Goal: Task Accomplishment & Management: Use online tool/utility

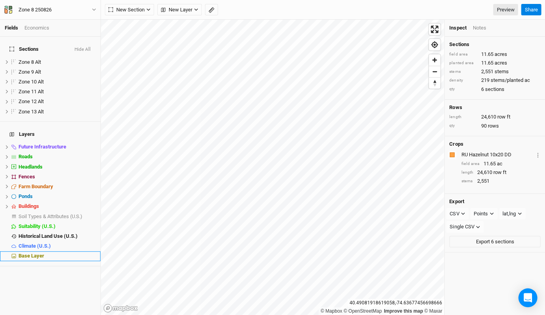
click at [30, 253] on span "Base Layer" at bounding box center [32, 256] width 26 height 6
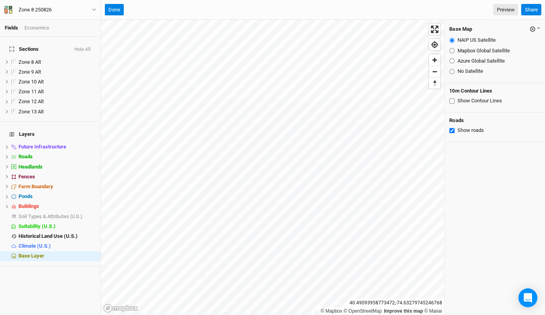
click at [452, 50] on input "Mapbox Global Satellite" at bounding box center [451, 50] width 5 height 5
radio input "true"
click at [452, 59] on input "Azure Global Satellite" at bounding box center [451, 60] width 5 height 5
radio input "true"
click at [451, 38] on input "NAIP US Satellite" at bounding box center [451, 40] width 5 height 5
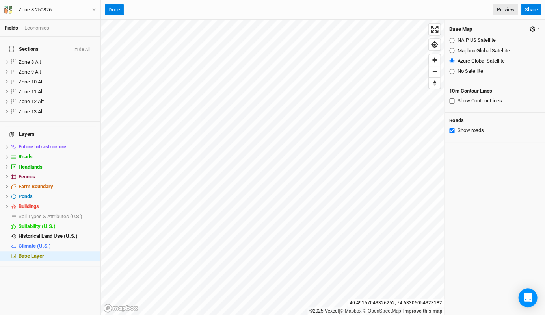
radio input "true"
click at [450, 50] on input "Mapbox Global Satellite" at bounding box center [451, 50] width 5 height 5
radio input "true"
click at [452, 59] on input "Azure Global Satellite" at bounding box center [451, 60] width 5 height 5
radio input "true"
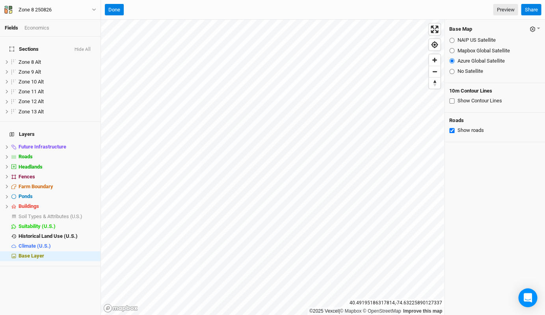
click at [451, 48] on input "Mapbox Global Satellite" at bounding box center [451, 50] width 5 height 5
radio input "true"
click at [451, 60] on input "Azure Global Satellite" at bounding box center [451, 60] width 5 height 5
radio input "true"
click at [450, 49] on input "Mapbox Global Satellite" at bounding box center [451, 50] width 5 height 5
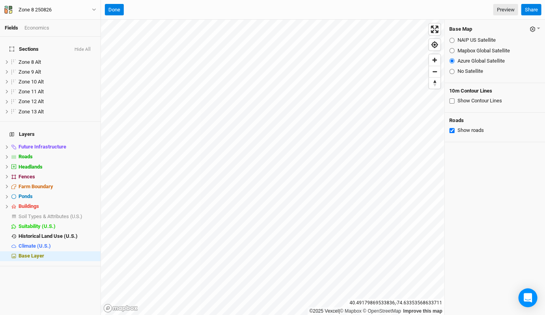
radio input "true"
click at [451, 37] on div "NAIP US Satellite" at bounding box center [494, 40] width 91 height 7
click at [451, 40] on input "NAIP US Satellite" at bounding box center [451, 40] width 5 height 5
radio input "true"
click at [451, 62] on input "Azure Global Satellite" at bounding box center [451, 60] width 5 height 5
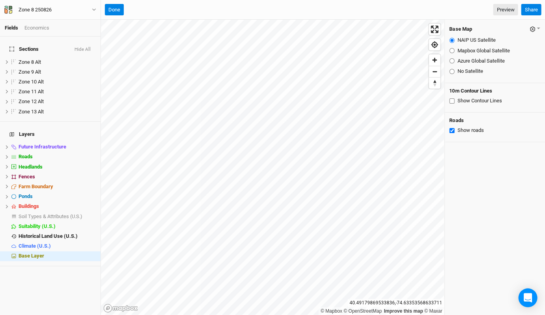
radio input "true"
click at [112, 8] on button "Done" at bounding box center [114, 10] width 19 height 12
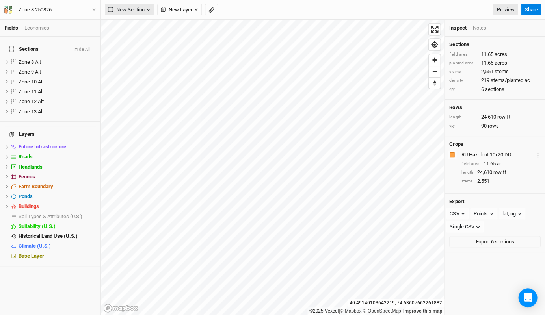
click at [142, 9] on span "New Section" at bounding box center [126, 10] width 36 height 8
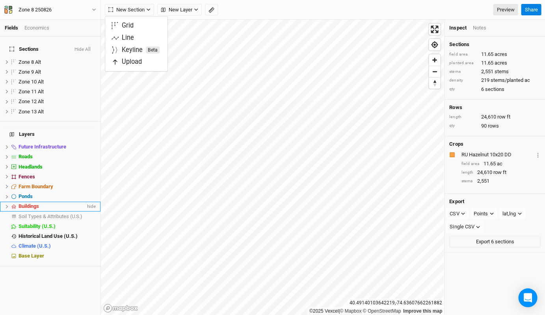
click at [7, 204] on icon at bounding box center [7, 206] width 4 height 4
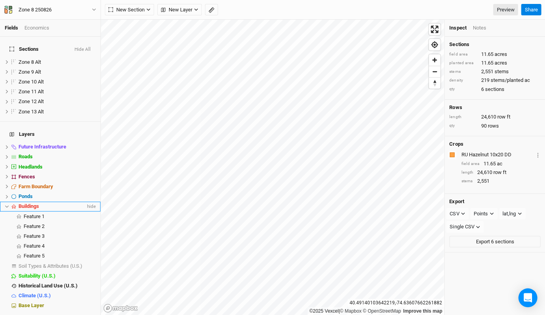
click at [7, 204] on icon at bounding box center [7, 206] width 4 height 4
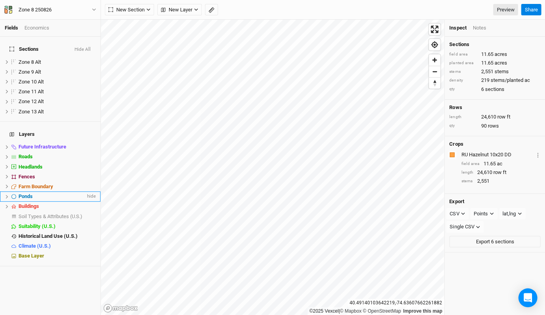
click at [7, 191] on li "Ponds hide" at bounding box center [50, 196] width 100 height 10
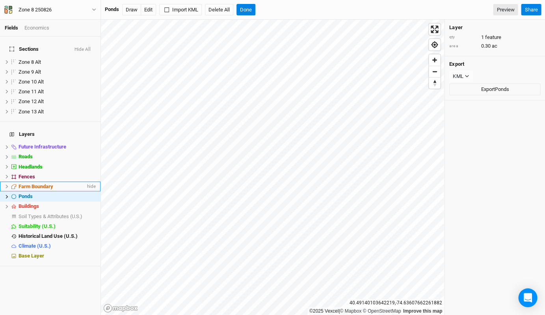
click at [8, 184] on icon at bounding box center [7, 186] width 4 height 4
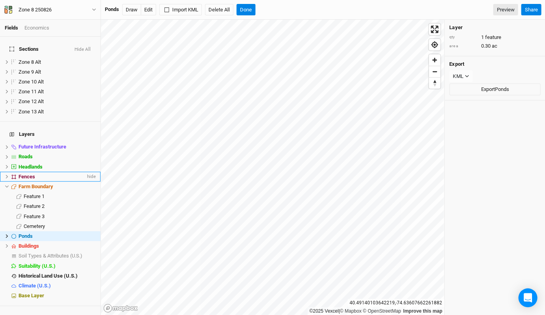
click at [7, 175] on icon at bounding box center [7, 177] width 2 height 4
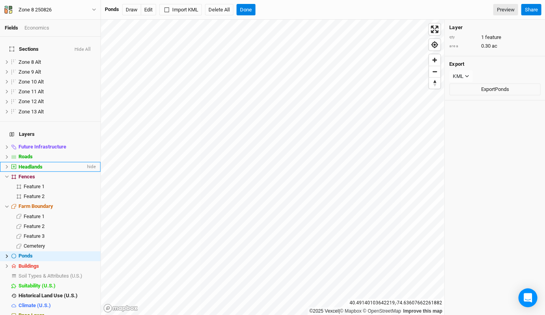
click at [8, 165] on icon at bounding box center [7, 167] width 4 height 4
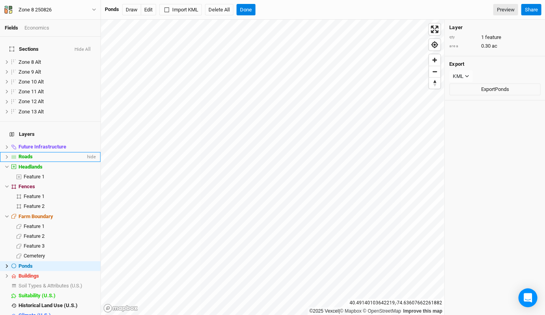
click at [8, 155] on icon at bounding box center [7, 157] width 4 height 4
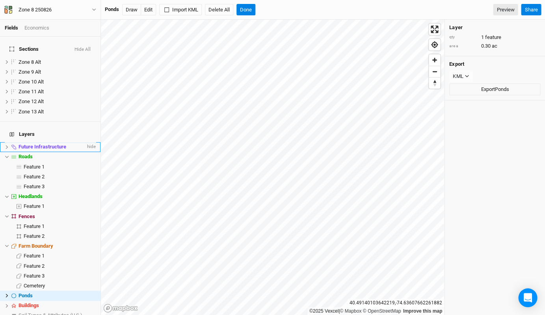
click at [9, 145] on span at bounding box center [13, 147] width 9 height 5
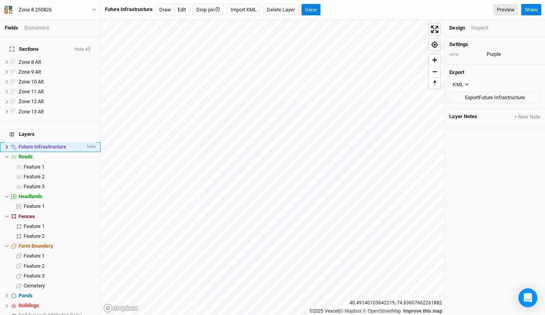
click at [6, 145] on icon at bounding box center [7, 147] width 4 height 4
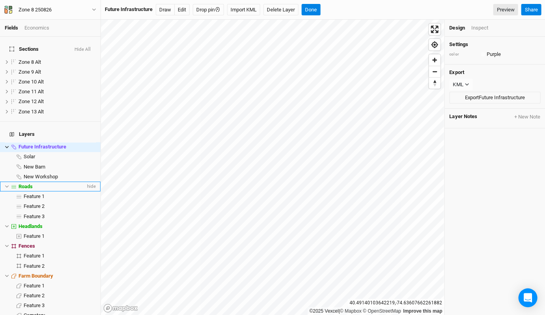
click at [6, 184] on icon at bounding box center [7, 186] width 4 height 4
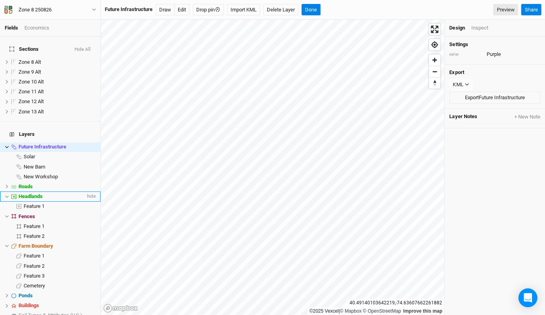
click at [6, 195] on icon at bounding box center [7, 197] width 4 height 4
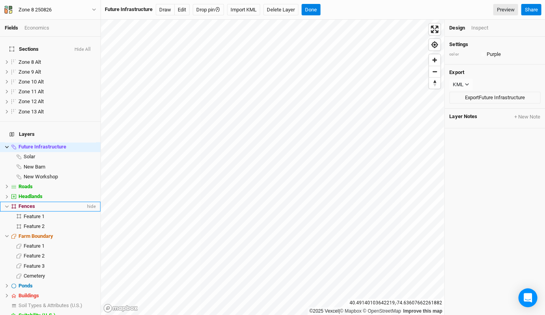
click at [6, 204] on icon at bounding box center [7, 206] width 4 height 4
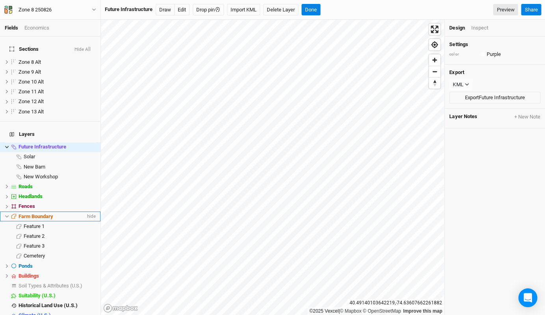
click at [6, 216] on icon at bounding box center [7, 217] width 4 height 2
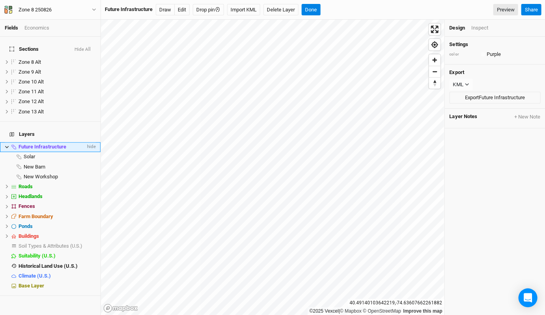
click at [8, 145] on icon at bounding box center [7, 147] width 4 height 4
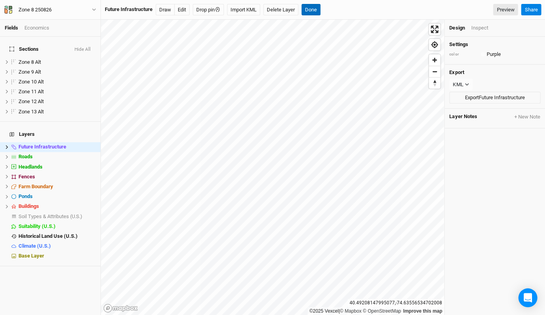
click at [318, 7] on button "Done" at bounding box center [310, 10] width 19 height 12
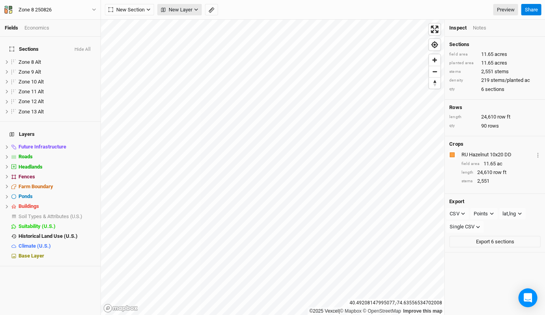
click at [192, 9] on button "New Layer" at bounding box center [179, 10] width 45 height 12
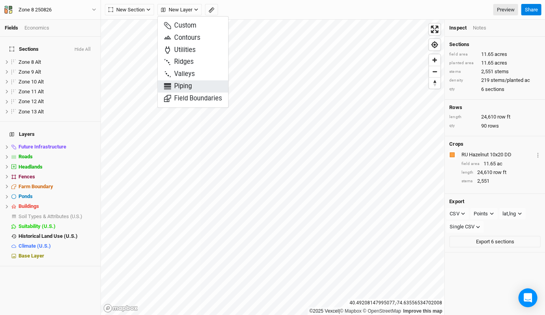
click at [181, 82] on span "Piping" at bounding box center [178, 86] width 28 height 9
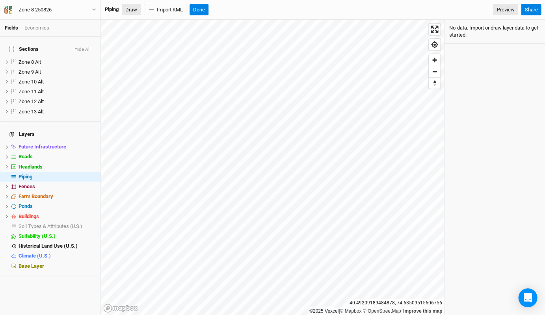
click at [132, 7] on button "Draw" at bounding box center [131, 10] width 19 height 12
click at [199, 9] on button "Done" at bounding box center [199, 10] width 19 height 12
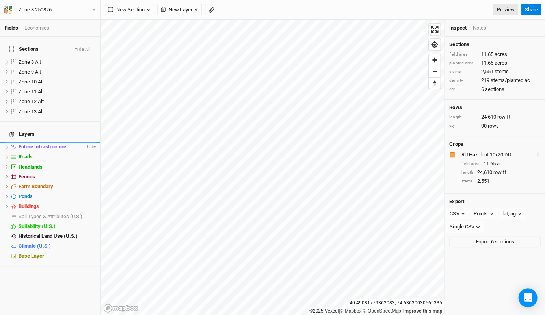
click at [7, 145] on icon at bounding box center [7, 147] width 4 height 4
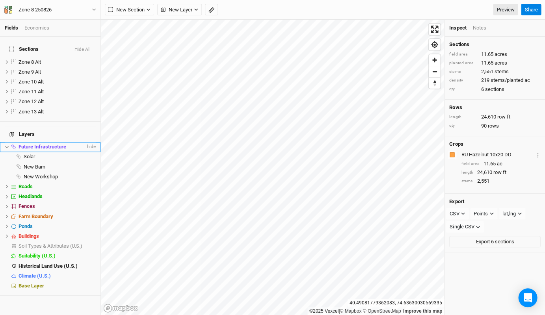
click at [7, 145] on icon at bounding box center [7, 147] width 4 height 4
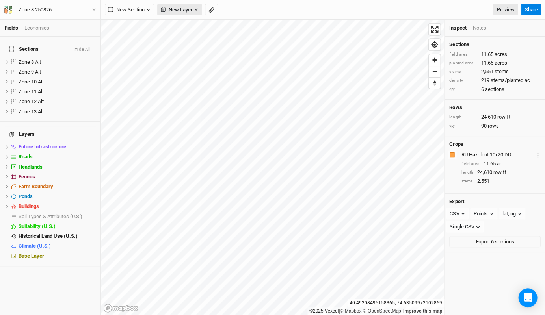
click at [186, 8] on span "New Layer" at bounding box center [177, 10] width 32 height 8
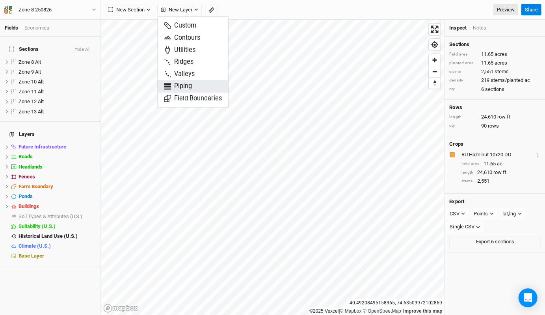
click at [181, 80] on button "Piping" at bounding box center [193, 86] width 71 height 12
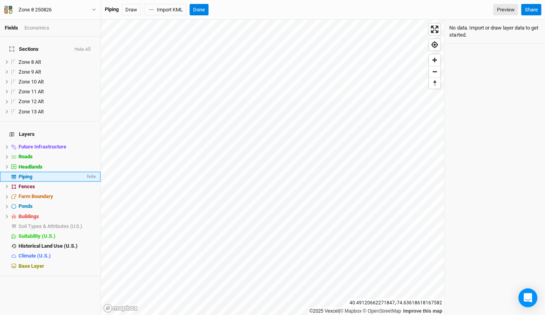
click at [32, 174] on span "Piping" at bounding box center [26, 177] width 14 height 6
click at [131, 9] on button "Draw" at bounding box center [131, 10] width 19 height 12
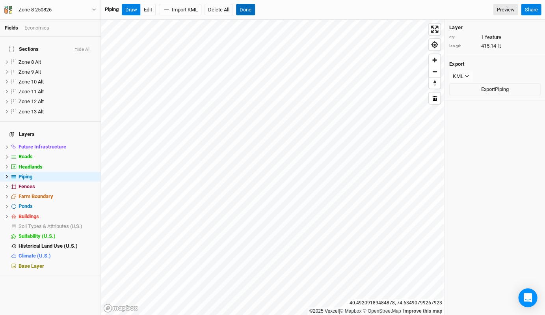
click at [247, 8] on button "Done" at bounding box center [245, 10] width 19 height 12
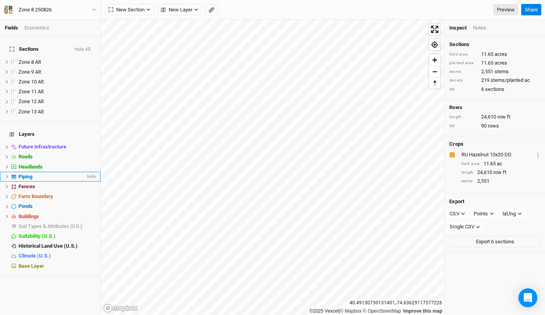
click at [20, 174] on span "Piping" at bounding box center [26, 177] width 14 height 6
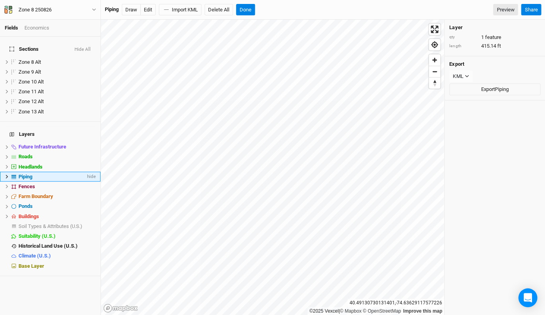
click at [5, 175] on icon at bounding box center [7, 177] width 4 height 4
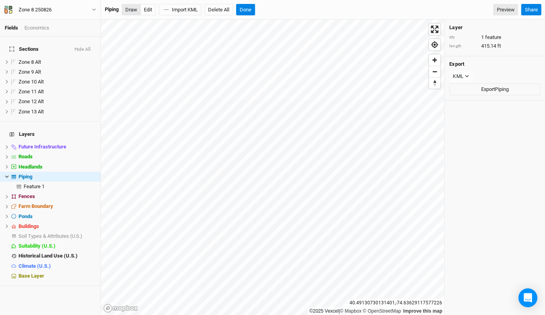
click at [127, 8] on button "Draw" at bounding box center [131, 10] width 19 height 12
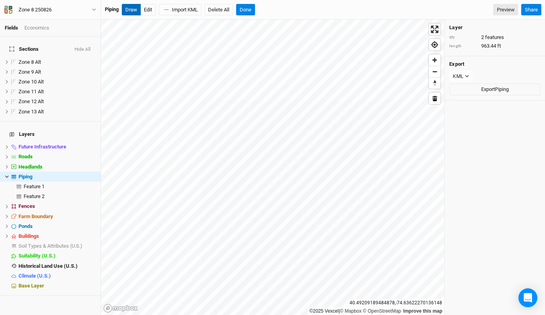
click at [134, 11] on button "Draw" at bounding box center [131, 10] width 19 height 12
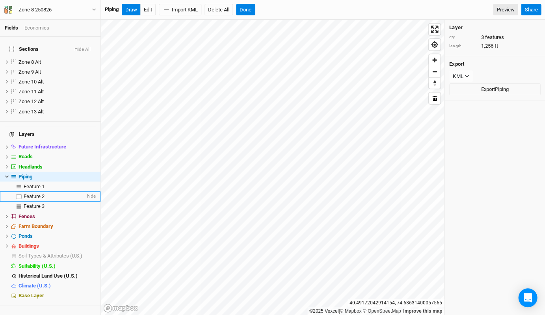
click at [47, 193] on div "Feature 2" at bounding box center [55, 196] width 62 height 6
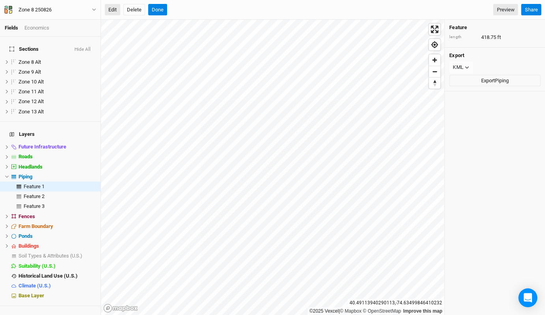
click at [113, 11] on button "Edit" at bounding box center [112, 10] width 15 height 12
click at [158, 12] on button "Done" at bounding box center [157, 10] width 19 height 12
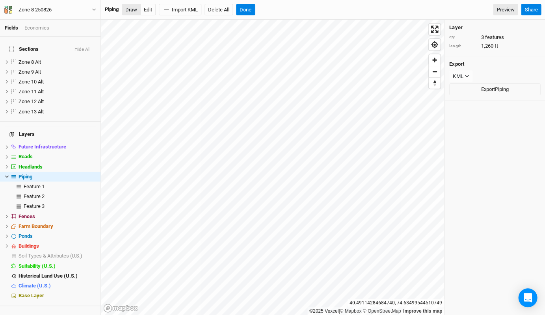
click at [130, 11] on button "Draw" at bounding box center [131, 10] width 19 height 12
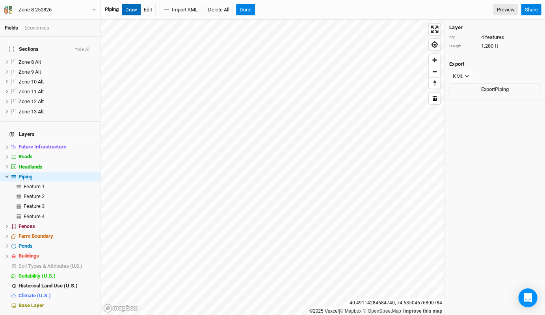
click at [133, 6] on button "Draw" at bounding box center [131, 10] width 19 height 12
click at [244, 11] on button "Done" at bounding box center [245, 10] width 19 height 12
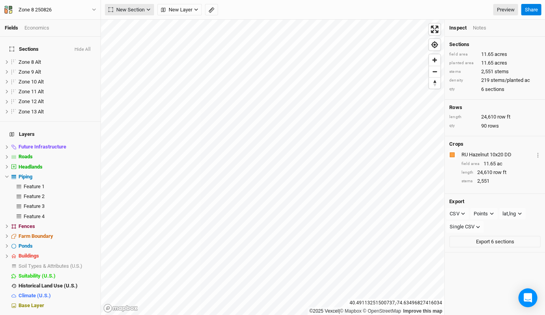
click at [130, 13] on span "New Section" at bounding box center [126, 10] width 36 height 8
click at [164, 11] on icon "button" at bounding box center [163, 9] width 4 height 4
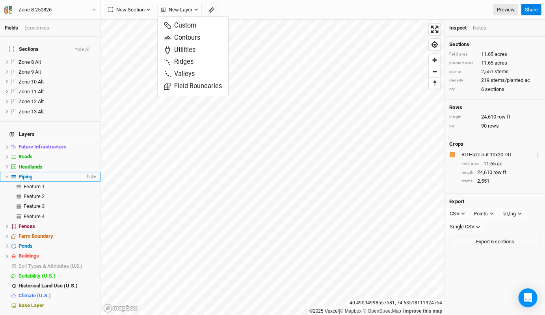
click at [36, 174] on div "Piping" at bounding box center [52, 177] width 67 height 6
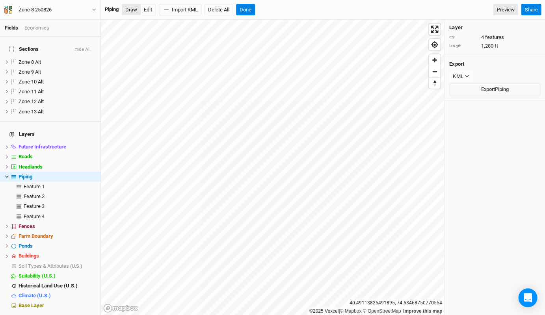
click at [129, 11] on button "Draw" at bounding box center [131, 10] width 19 height 12
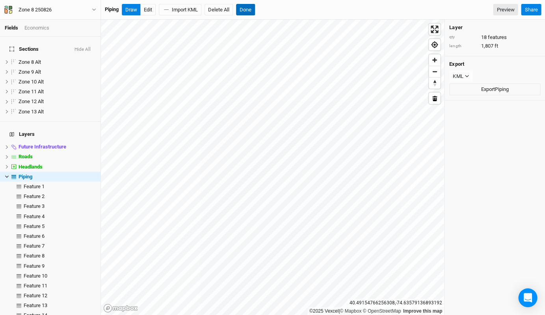
click at [242, 11] on button "Done" at bounding box center [245, 10] width 19 height 12
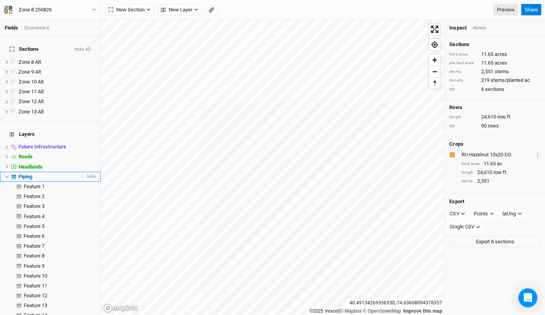
click at [32, 174] on span "Piping" at bounding box center [26, 177] width 14 height 6
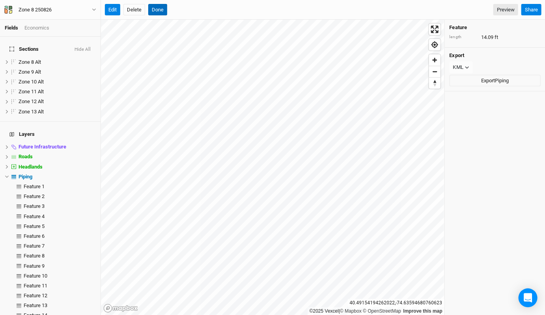
click at [159, 13] on button "Done" at bounding box center [157, 10] width 19 height 12
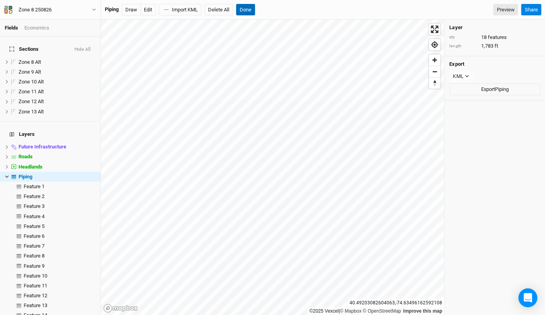
click at [250, 9] on button "Done" at bounding box center [245, 10] width 19 height 12
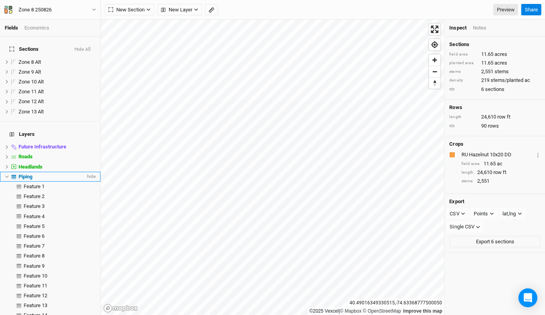
click at [7, 175] on icon at bounding box center [7, 177] width 4 height 4
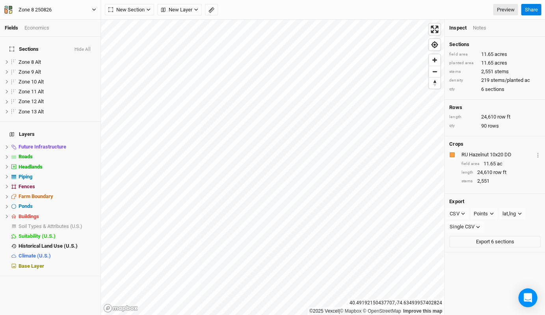
click at [41, 10] on div "Zone 8 250826" at bounding box center [35, 10] width 33 height 8
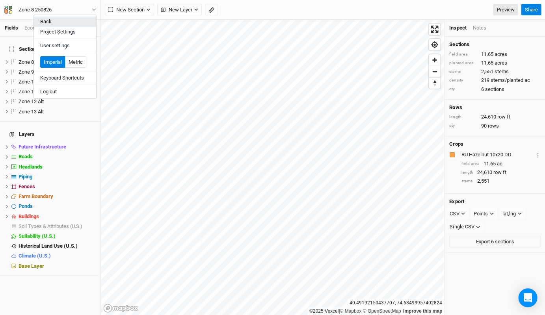
click at [44, 19] on button "Back" at bounding box center [65, 22] width 62 height 10
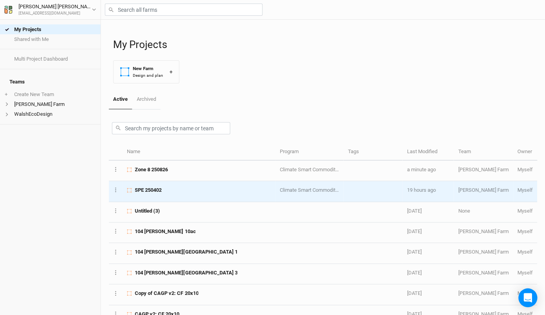
click at [154, 187] on span "SPE 250402" at bounding box center [148, 190] width 27 height 7
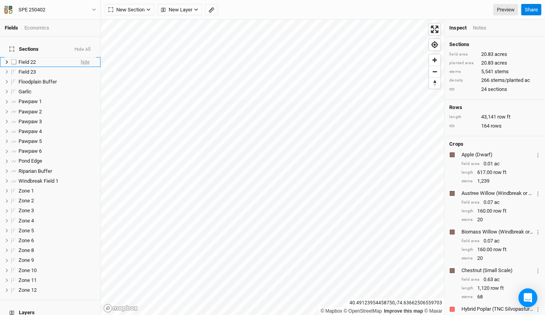
click at [85, 57] on span "hide" at bounding box center [85, 62] width 9 height 10
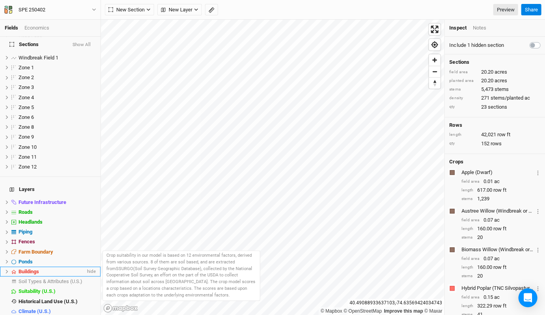
scroll to position [123, 0]
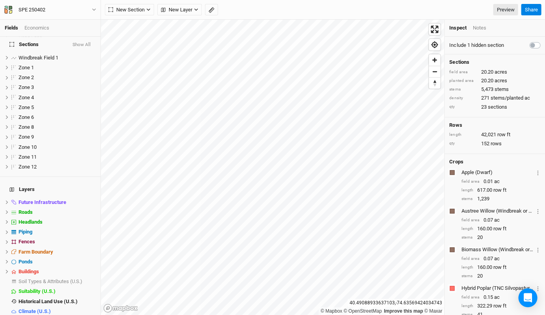
click at [27, 315] on span "Base Layer" at bounding box center [32, 321] width 26 height 6
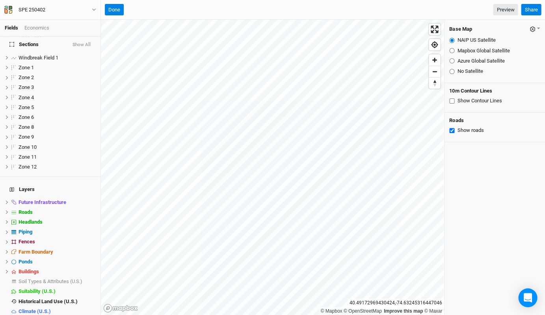
click at [449, 50] on input "Mapbox Global Satellite" at bounding box center [451, 50] width 5 height 5
radio input "true"
click at [450, 59] on input "Azure Global Satellite" at bounding box center [451, 60] width 5 height 5
radio input "true"
click at [66, 8] on button "SPE 250402" at bounding box center [50, 10] width 93 height 9
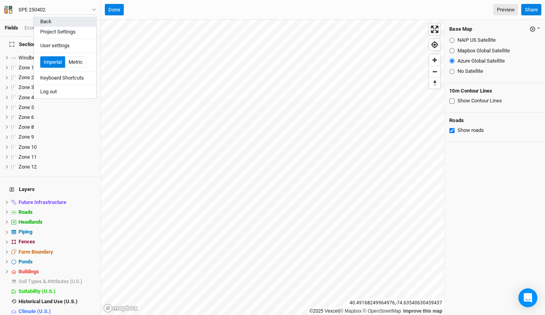
click at [67, 23] on button "Back" at bounding box center [65, 22] width 62 height 10
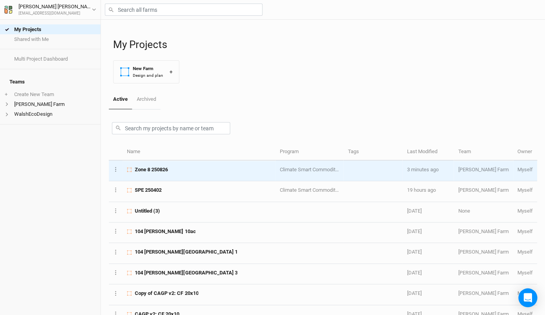
click at [161, 175] on td "Zone 8 250826" at bounding box center [199, 171] width 153 height 20
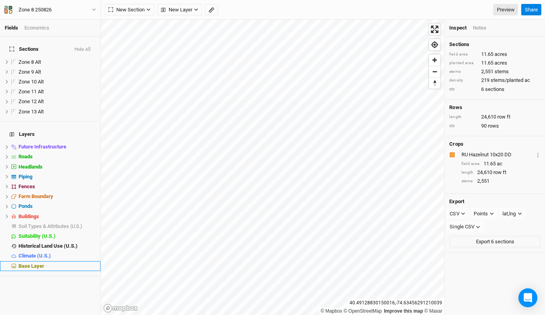
click at [50, 263] on div "Base Layer" at bounding box center [57, 266] width 77 height 6
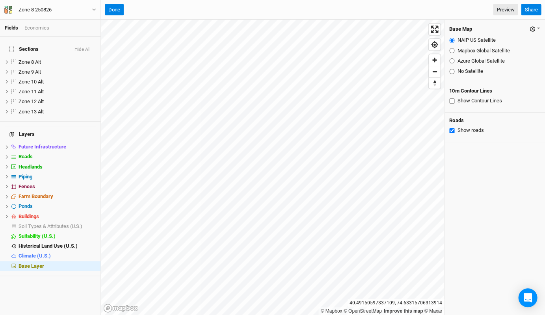
click at [451, 48] on input "Mapbox Global Satellite" at bounding box center [451, 50] width 5 height 5
radio input "true"
click at [451, 56] on fieldset "NAIP US Satellite Mapbox Global Satellite Azure Global Satellite No Satellite" at bounding box center [494, 55] width 91 height 45
click at [451, 60] on input "Azure Global Satellite" at bounding box center [451, 60] width 5 height 5
radio input "true"
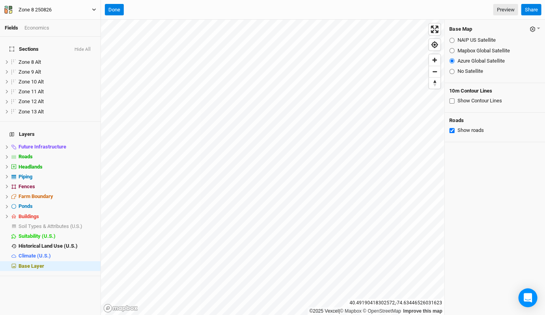
click at [74, 7] on button "Zone 8 250826" at bounding box center [50, 10] width 93 height 9
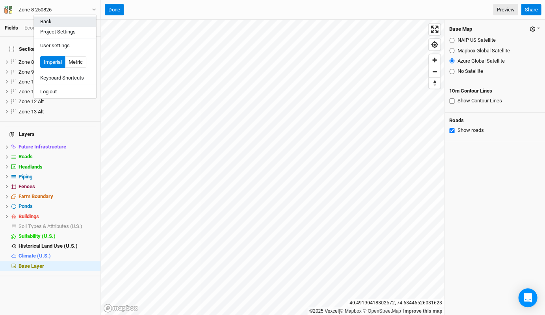
click at [66, 20] on button "Back" at bounding box center [65, 22] width 62 height 10
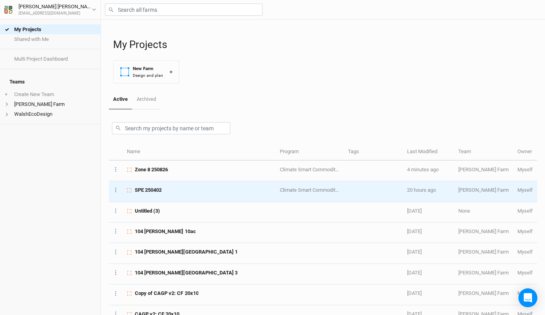
click at [164, 183] on td "SPE 250402" at bounding box center [199, 191] width 153 height 20
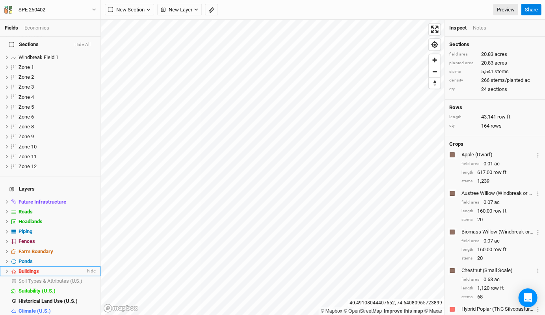
scroll to position [123, 0]
click at [19, 315] on span "Base Layer" at bounding box center [32, 321] width 26 height 6
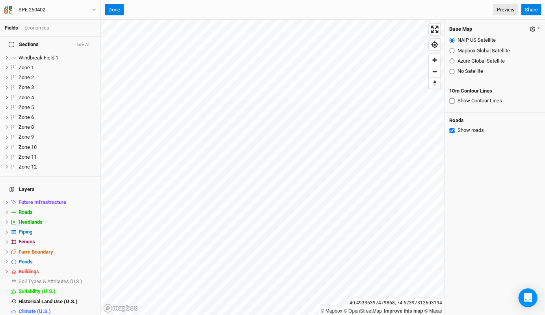
click at [451, 58] on input "Azure Global Satellite" at bounding box center [451, 60] width 5 height 5
radio input "true"
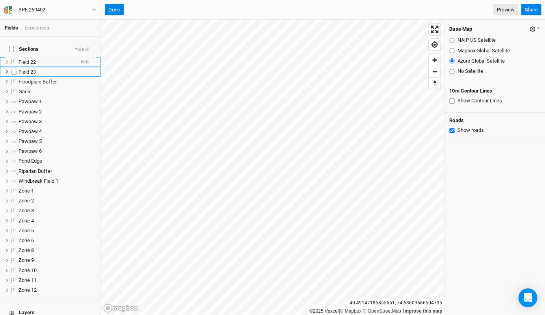
scroll to position [0, 0]
click at [87, 57] on span "hide" at bounding box center [85, 62] width 9 height 10
click at [113, 11] on button "Done" at bounding box center [114, 10] width 19 height 12
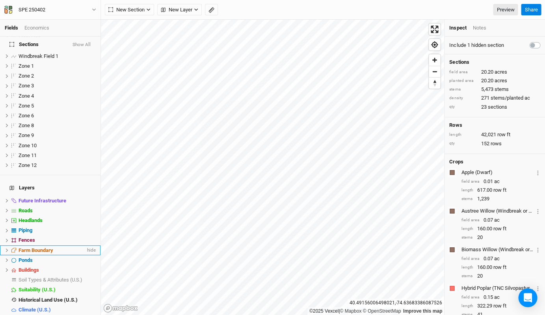
scroll to position [123, 0]
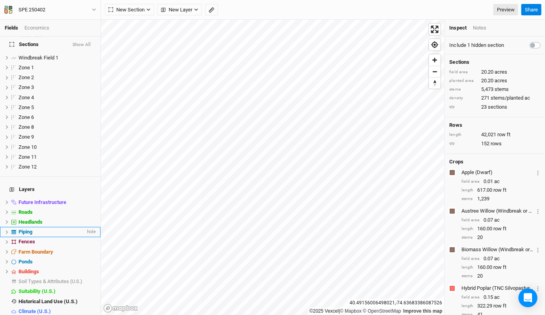
click at [6, 230] on icon at bounding box center [7, 232] width 4 height 4
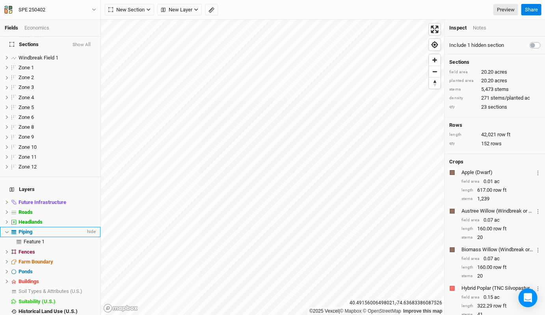
click at [54, 229] on div "Piping" at bounding box center [52, 232] width 67 height 6
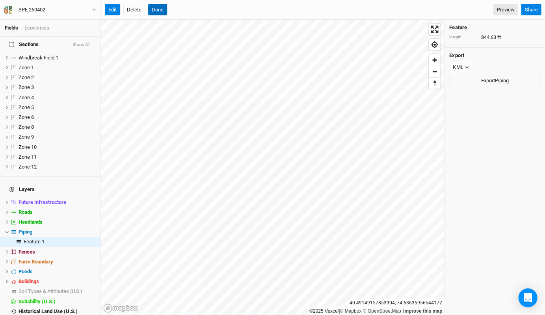
click at [155, 9] on button "Done" at bounding box center [157, 10] width 19 height 12
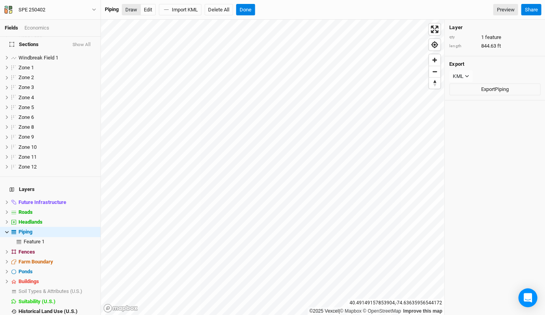
click at [128, 13] on button "Draw" at bounding box center [131, 10] width 19 height 12
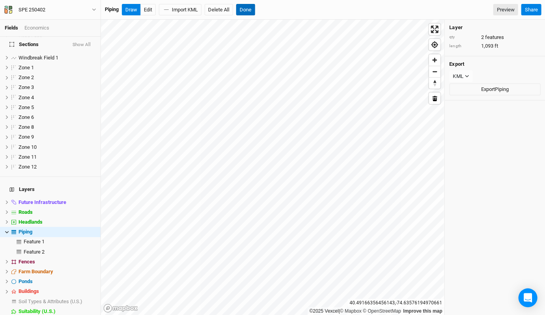
click at [253, 7] on button "Done" at bounding box center [245, 10] width 19 height 12
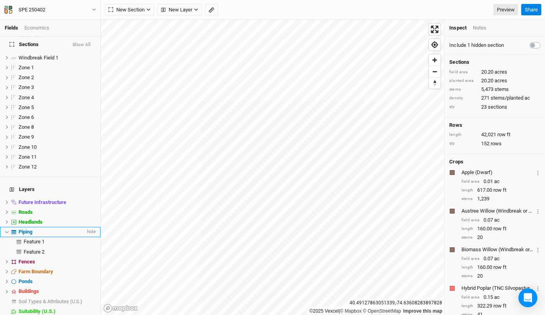
click at [55, 229] on div "Piping" at bounding box center [52, 232] width 67 height 6
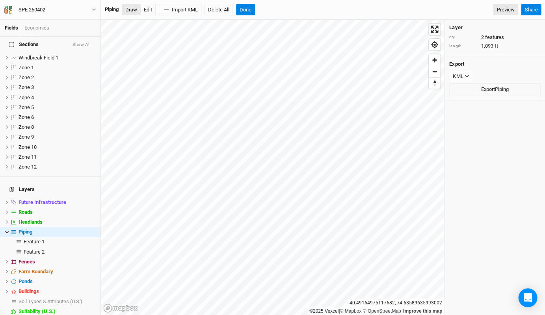
click at [134, 9] on button "Draw" at bounding box center [131, 10] width 19 height 12
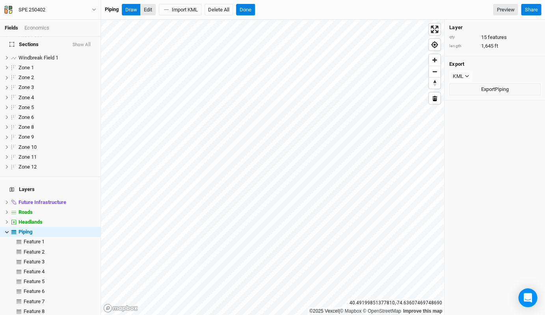
click at [150, 9] on button "Edit" at bounding box center [147, 10] width 15 height 12
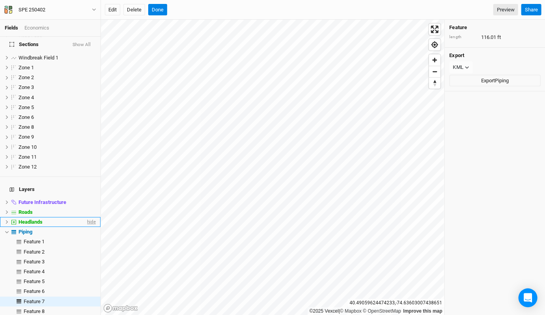
click at [93, 217] on span "hide" at bounding box center [90, 222] width 10 height 10
click at [89, 207] on span "hide" at bounding box center [90, 212] width 10 height 10
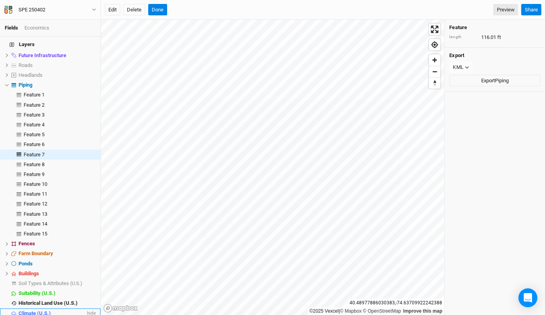
scroll to position [270, 0]
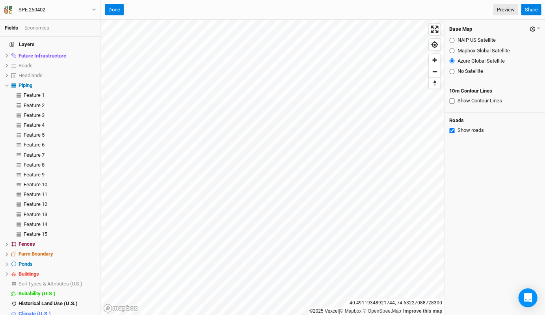
click at [449, 51] on input "Mapbox Global Satellite" at bounding box center [451, 50] width 5 height 5
radio input "true"
click at [7, 84] on icon at bounding box center [7, 86] width 4 height 4
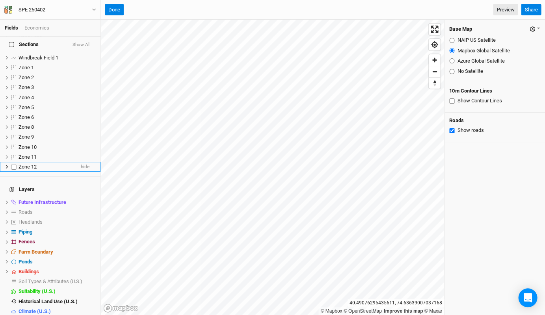
click at [13, 162] on label at bounding box center [14, 167] width 10 height 10
click at [13, 164] on input "checkbox" at bounding box center [13, 166] width 5 height 5
checkbox input "true"
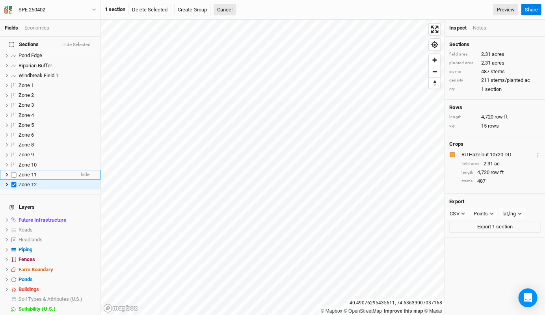
click at [14, 170] on label at bounding box center [14, 175] width 10 height 10
click at [14, 172] on input "checkbox" at bounding box center [13, 174] width 5 height 5
checkbox input "true"
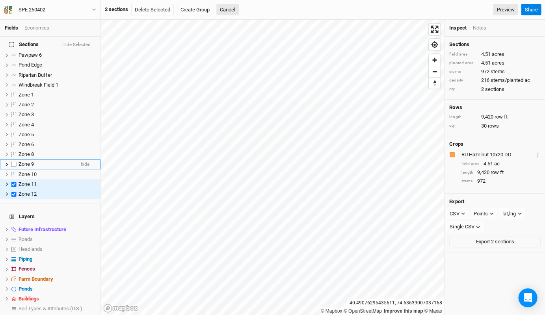
click at [14, 160] on label at bounding box center [14, 165] width 10 height 10
click at [14, 162] on input "checkbox" at bounding box center [13, 164] width 5 height 5
checkbox input "true"
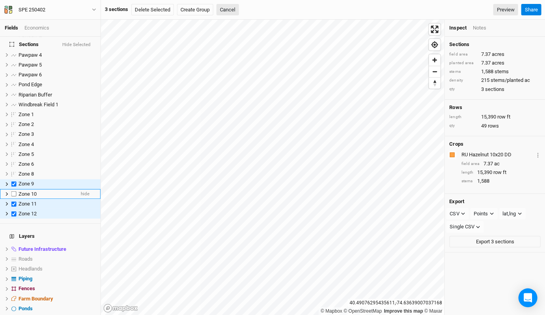
click at [14, 189] on label at bounding box center [14, 194] width 10 height 10
click at [14, 191] on input "checkbox" at bounding box center [13, 193] width 5 height 5
checkbox input "true"
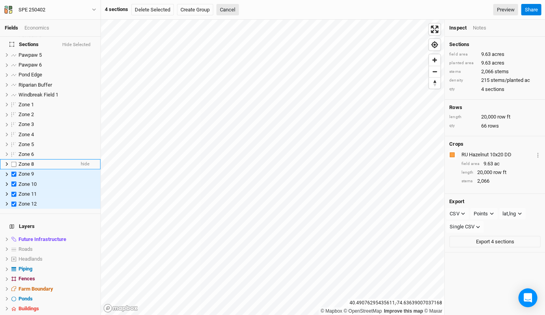
click at [14, 159] on label at bounding box center [14, 164] width 10 height 10
click at [14, 162] on input "checkbox" at bounding box center [13, 164] width 5 height 5
checkbox input "true"
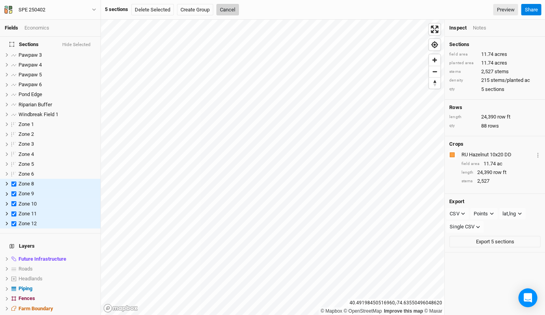
click at [227, 10] on button "Cancel" at bounding box center [227, 10] width 22 height 12
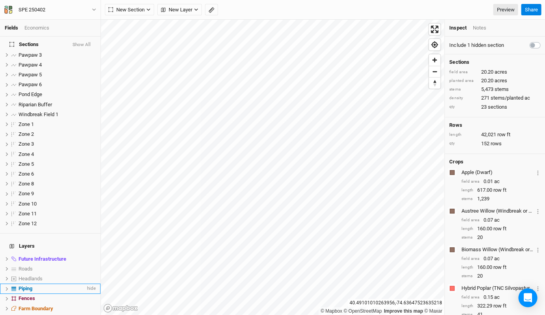
click at [38, 286] on div "Piping" at bounding box center [52, 289] width 67 height 6
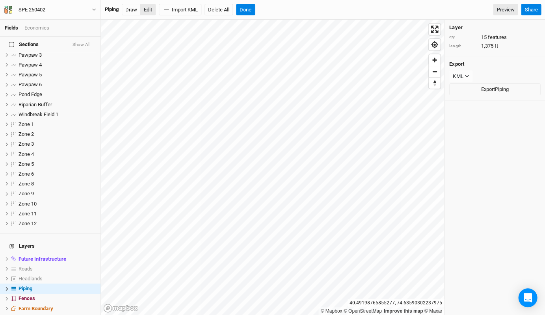
click at [149, 6] on button "Edit" at bounding box center [147, 10] width 15 height 12
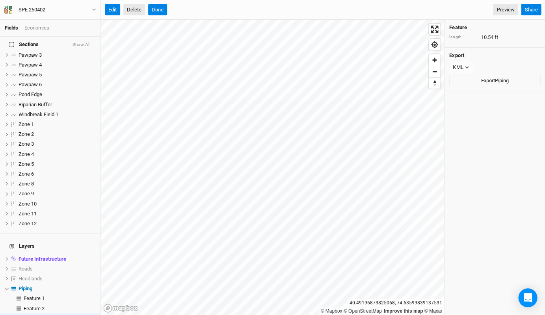
click at [138, 11] on button "Delete" at bounding box center [134, 10] width 22 height 12
click at [137, 13] on button "Delete" at bounding box center [134, 10] width 22 height 12
click at [240, 10] on button "Confirm" at bounding box center [239, 10] width 24 height 12
click at [136, 9] on button "Delete" at bounding box center [134, 10] width 22 height 12
click at [246, 9] on button "Confirm" at bounding box center [239, 10] width 24 height 12
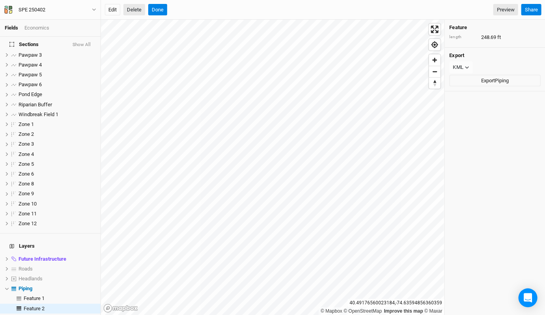
click at [140, 10] on button "Delete" at bounding box center [134, 10] width 22 height 12
click at [244, 11] on button "Confirm" at bounding box center [239, 10] width 24 height 12
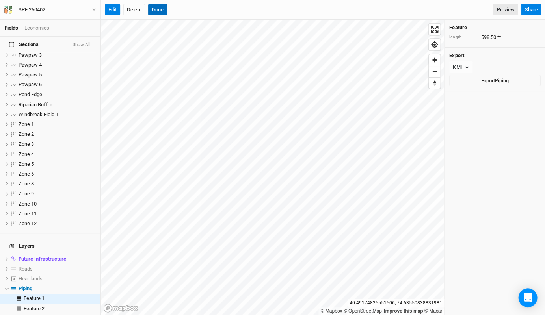
click at [157, 7] on button "Done" at bounding box center [157, 10] width 19 height 12
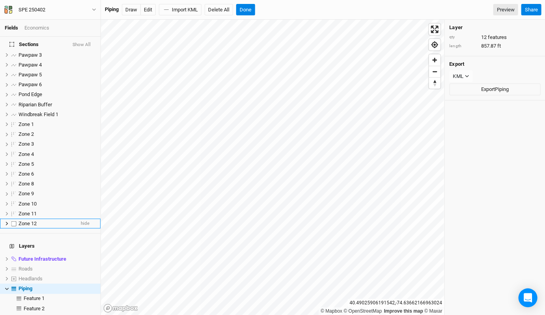
click at [11, 219] on label at bounding box center [14, 224] width 10 height 10
click at [11, 221] on input "checkbox" at bounding box center [13, 223] width 5 height 5
checkbox input "true"
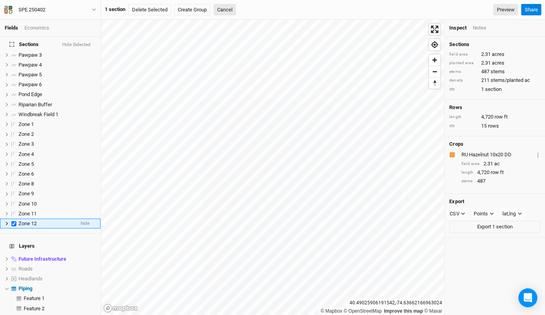
scroll to position [106, 0]
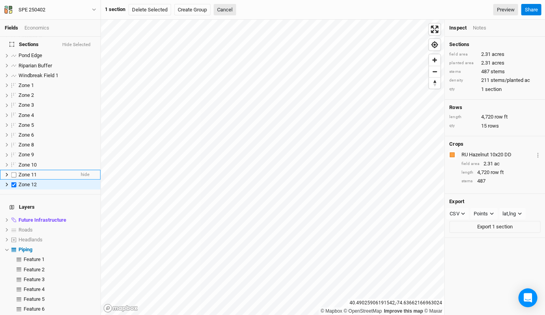
click at [12, 170] on label at bounding box center [14, 175] width 10 height 10
click at [12, 172] on input "checkbox" at bounding box center [13, 174] width 5 height 5
checkbox input "true"
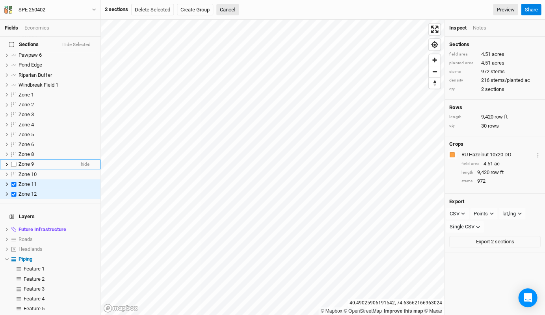
click at [13, 160] on label at bounding box center [14, 165] width 10 height 10
click at [13, 162] on input "checkbox" at bounding box center [13, 164] width 5 height 5
checkbox input "true"
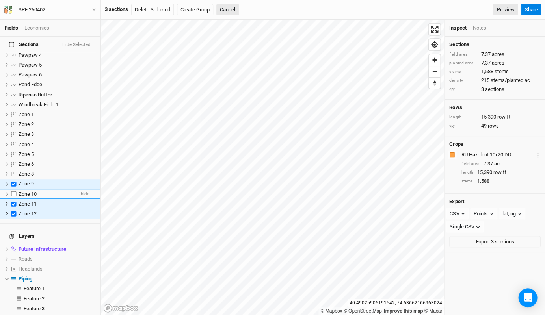
click at [16, 189] on label at bounding box center [14, 194] width 10 height 10
click at [16, 191] on input "checkbox" at bounding box center [13, 193] width 5 height 5
checkbox input "true"
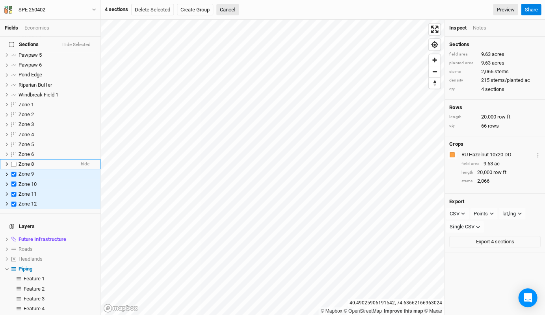
click at [13, 159] on label at bounding box center [14, 164] width 10 height 10
click at [13, 162] on input "checkbox" at bounding box center [13, 164] width 5 height 5
checkbox input "true"
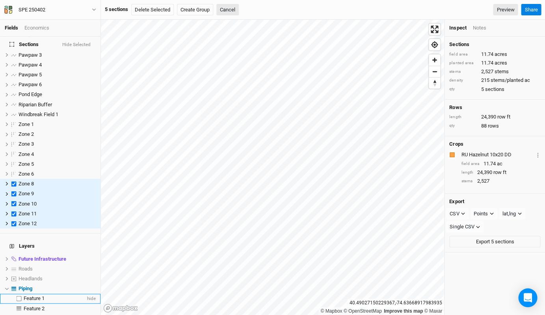
click at [20, 294] on label at bounding box center [19, 299] width 10 height 10
click at [20, 296] on input "checkbox" at bounding box center [19, 298] width 5 height 5
checkbox input "true"
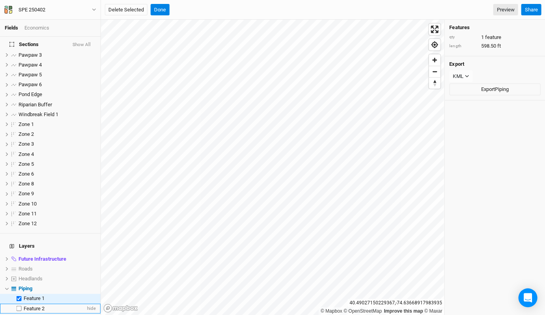
click at [19, 304] on label at bounding box center [19, 309] width 10 height 10
click at [19, 306] on input "checkbox" at bounding box center [19, 308] width 5 height 5
checkbox input "true"
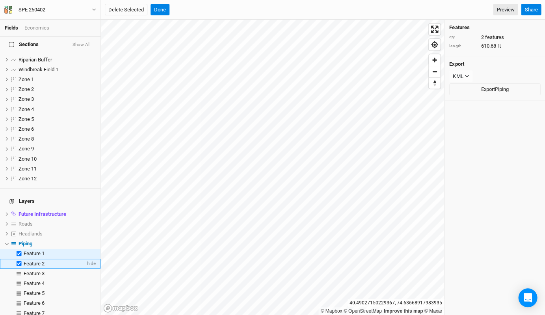
scroll to position [114, 0]
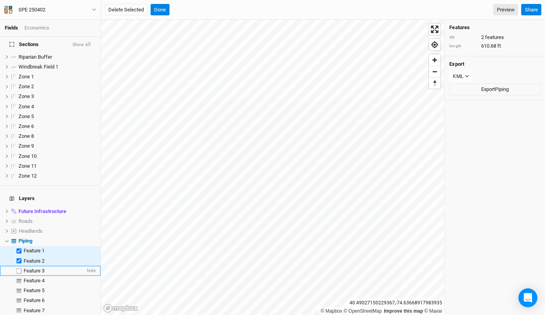
click at [19, 266] on label at bounding box center [19, 271] width 10 height 10
click at [19, 268] on input "checkbox" at bounding box center [19, 270] width 5 height 5
checkbox input "true"
click at [18, 276] on label at bounding box center [19, 281] width 10 height 10
click at [18, 278] on input "checkbox" at bounding box center [19, 280] width 5 height 5
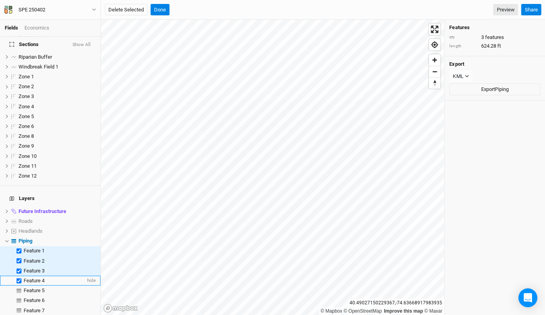
checkbox input "true"
click at [19, 286] on label at bounding box center [19, 291] width 10 height 10
click at [19, 288] on input "checkbox" at bounding box center [19, 290] width 5 height 5
checkbox input "true"
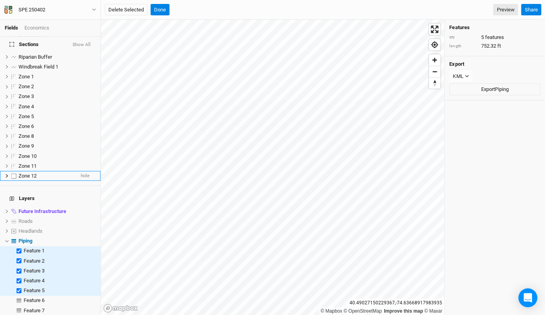
click at [14, 171] on label at bounding box center [14, 176] width 10 height 10
click at [14, 173] on input "checkbox" at bounding box center [13, 175] width 5 height 5
checkbox input "true"
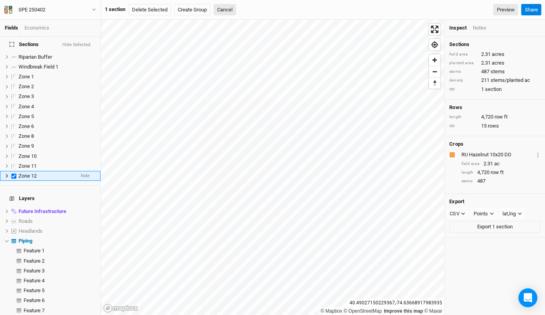
scroll to position [106, 0]
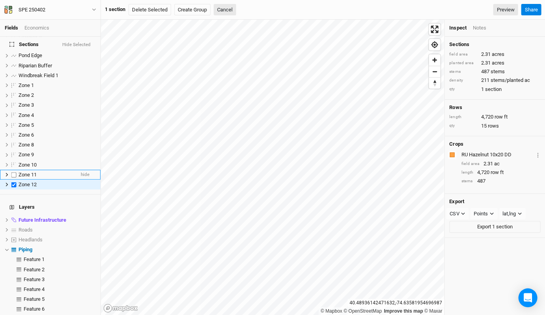
click at [13, 170] on label at bounding box center [14, 175] width 10 height 10
click at [13, 172] on input "checkbox" at bounding box center [13, 174] width 5 height 5
checkbox input "true"
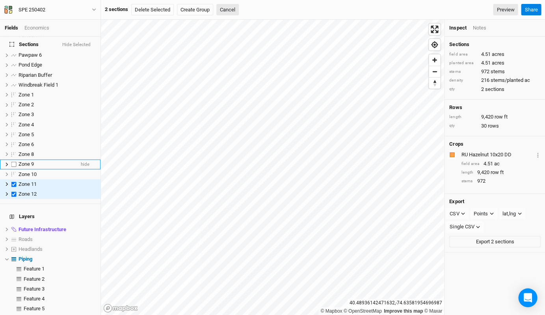
click at [15, 160] on label at bounding box center [14, 165] width 10 height 10
click at [15, 162] on input "checkbox" at bounding box center [13, 164] width 5 height 5
checkbox input "true"
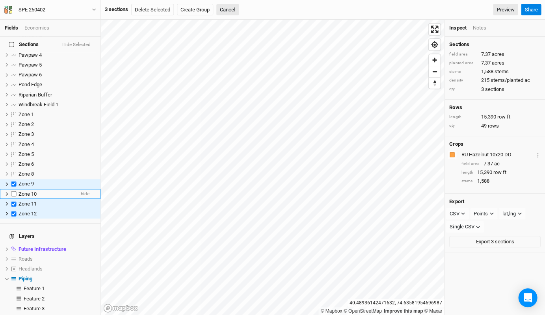
click at [13, 189] on label at bounding box center [14, 194] width 10 height 10
click at [13, 191] on input "checkbox" at bounding box center [13, 193] width 5 height 5
checkbox input "true"
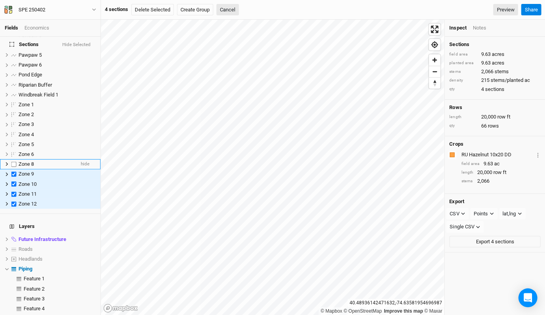
click at [13, 159] on label at bounding box center [14, 164] width 10 height 10
click at [13, 162] on input "checkbox" at bounding box center [13, 164] width 5 height 5
checkbox input "true"
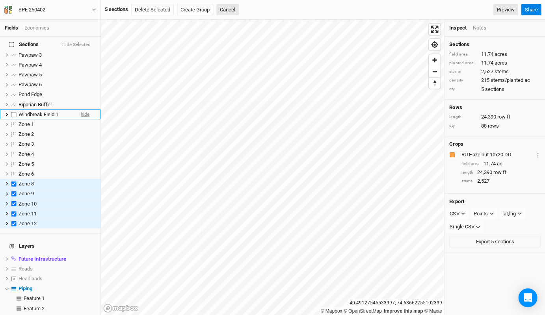
click at [85, 110] on span "hide" at bounding box center [85, 115] width 9 height 10
click at [85, 100] on span "hide" at bounding box center [85, 105] width 9 height 10
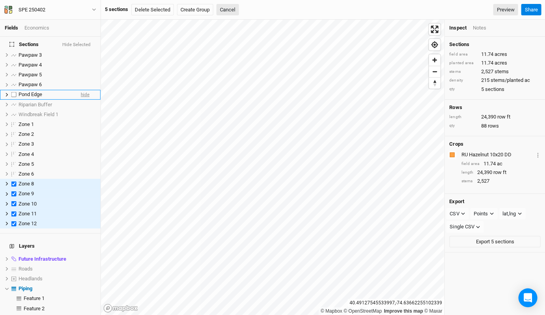
click at [85, 90] on span "hide" at bounding box center [85, 95] width 9 height 10
click at [85, 80] on span "hide" at bounding box center [85, 85] width 9 height 10
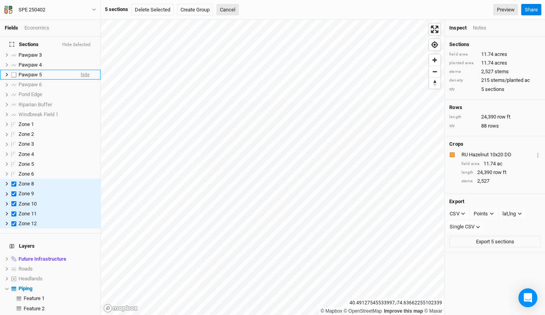
click at [86, 70] on span "hide" at bounding box center [85, 75] width 9 height 10
click at [85, 60] on span "hide" at bounding box center [85, 65] width 9 height 10
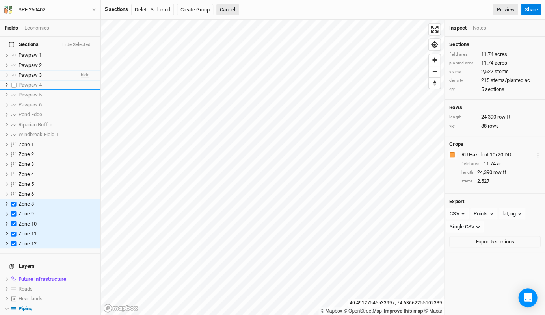
scroll to position [43, 0]
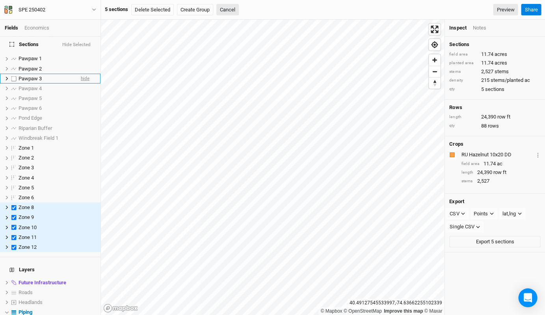
click at [86, 74] on span "hide" at bounding box center [85, 79] width 9 height 10
click at [86, 64] on span "hide" at bounding box center [85, 69] width 9 height 10
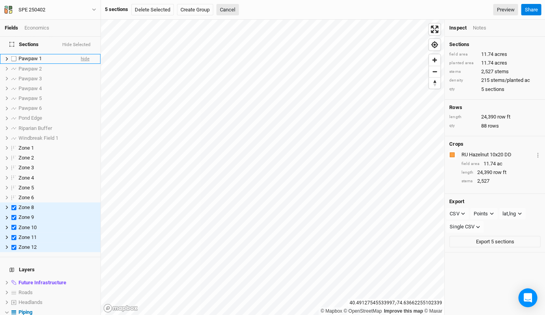
click at [86, 54] on span "hide" at bounding box center [85, 59] width 9 height 10
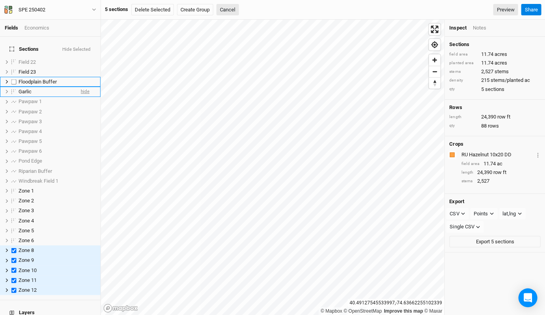
scroll to position [0, 0]
click at [83, 77] on span "hide" at bounding box center [85, 82] width 9 height 10
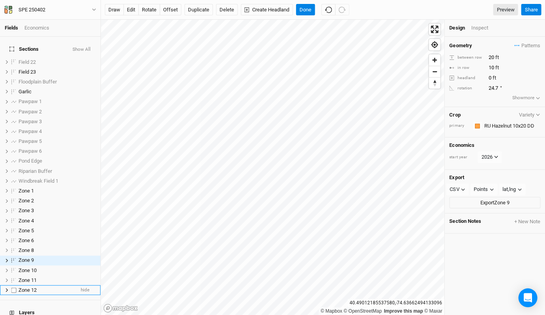
click at [14, 285] on label at bounding box center [14, 290] width 10 height 10
click at [14, 288] on input "checkbox" at bounding box center [13, 290] width 5 height 5
checkbox input "true"
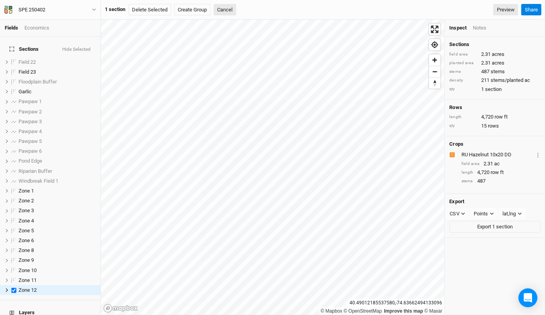
scroll to position [106, 0]
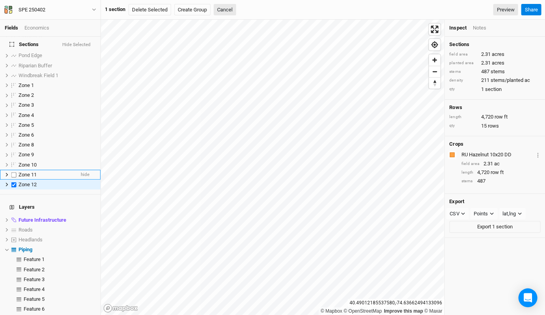
click at [14, 170] on label at bounding box center [14, 175] width 10 height 10
click at [14, 172] on input "checkbox" at bounding box center [13, 174] width 5 height 5
checkbox input "true"
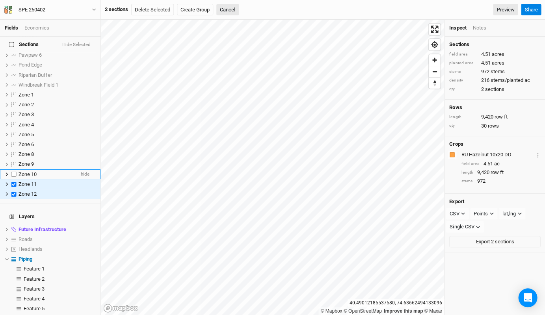
click at [14, 169] on label at bounding box center [14, 174] width 10 height 10
click at [14, 172] on input "checkbox" at bounding box center [13, 174] width 5 height 5
checkbox input "true"
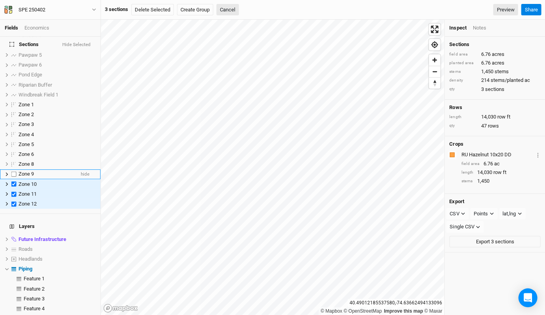
click at [14, 169] on label at bounding box center [14, 174] width 10 height 10
click at [14, 172] on input "checkbox" at bounding box center [13, 174] width 5 height 5
checkbox input "true"
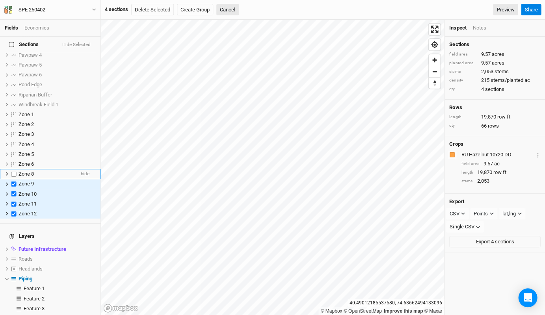
click at [13, 169] on label at bounding box center [14, 174] width 10 height 10
click at [13, 171] on input "checkbox" at bounding box center [13, 173] width 5 height 5
checkbox input "true"
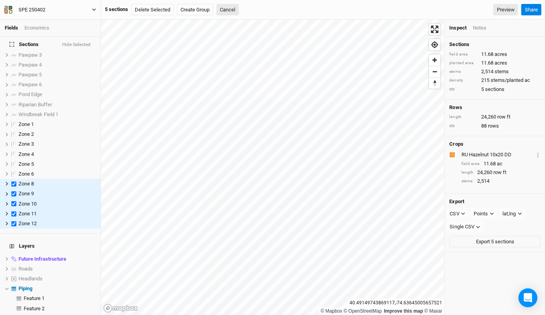
click at [61, 8] on button "SPE 250402" at bounding box center [50, 10] width 93 height 9
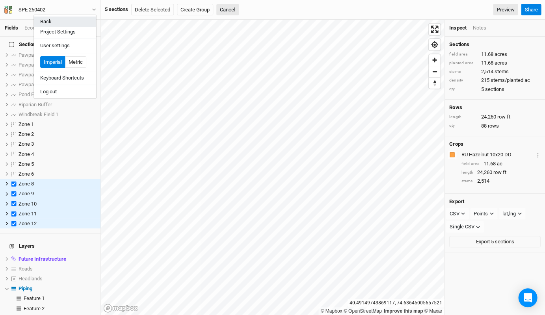
click at [58, 23] on button "Back" at bounding box center [65, 22] width 62 height 10
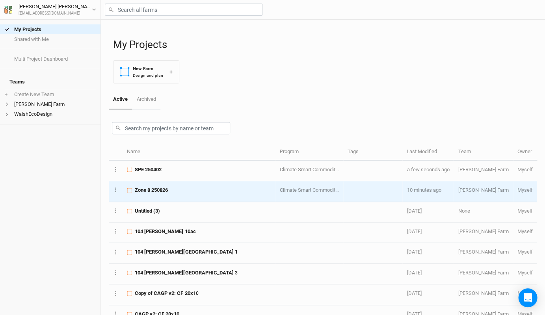
click at [164, 184] on td "Zone 8 250826" at bounding box center [199, 191] width 152 height 20
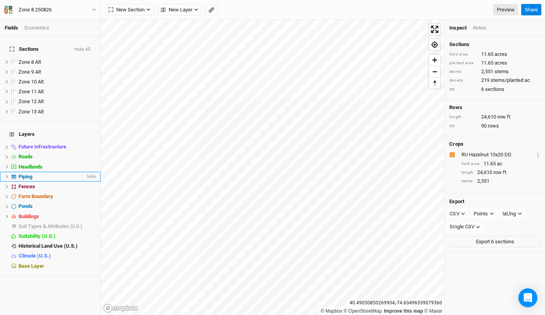
click at [6, 172] on li "Piping hide" at bounding box center [50, 177] width 100 height 10
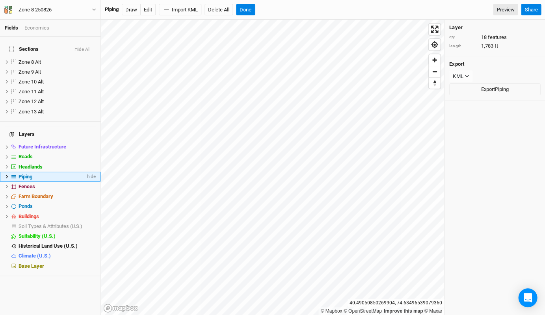
click at [44, 174] on div "Piping" at bounding box center [52, 177] width 67 height 6
click at [10, 175] on span at bounding box center [13, 177] width 9 height 5
click at [6, 175] on icon at bounding box center [7, 177] width 4 height 4
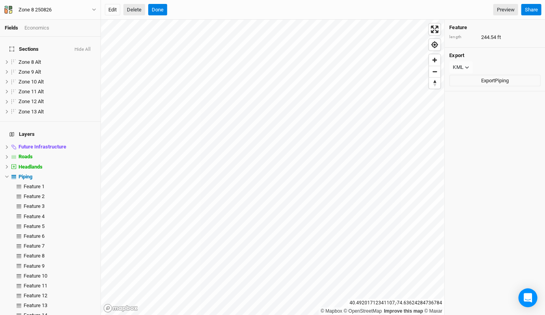
click at [137, 12] on button "Delete" at bounding box center [134, 10] width 22 height 12
click at [241, 11] on button "Confirm" at bounding box center [241, 10] width 24 height 12
click at [132, 10] on button "Delete" at bounding box center [134, 10] width 22 height 12
click at [240, 8] on button "Confirm" at bounding box center [241, 10] width 24 height 12
click at [135, 8] on button "Delete" at bounding box center [134, 10] width 22 height 12
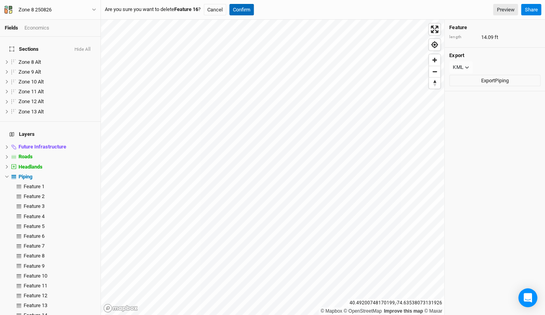
click at [250, 7] on button "Confirm" at bounding box center [241, 10] width 24 height 12
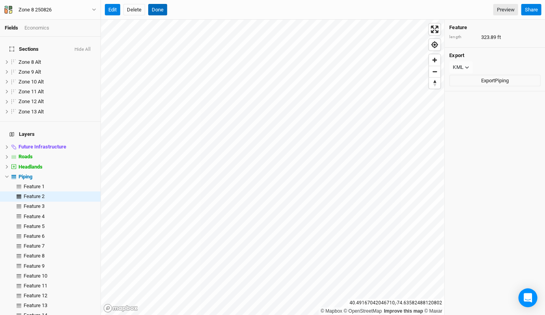
click at [158, 12] on button "Done" at bounding box center [157, 10] width 19 height 12
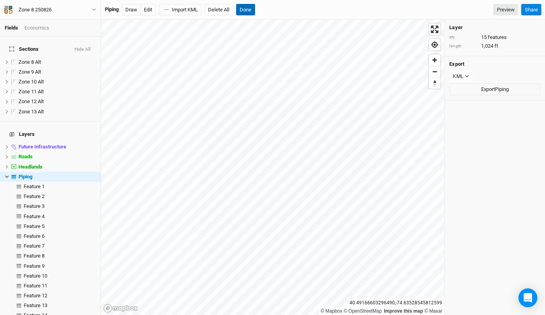
click at [251, 15] on button "Done" at bounding box center [245, 10] width 19 height 12
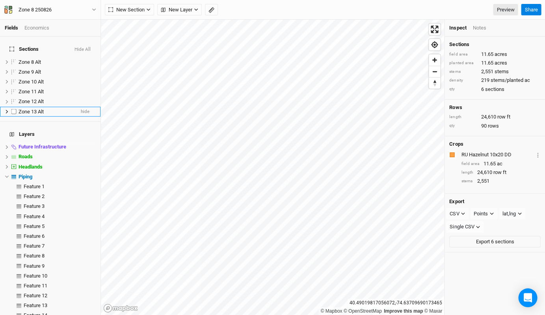
click at [15, 107] on label at bounding box center [14, 112] width 10 height 10
click at [15, 109] on input "checkbox" at bounding box center [13, 111] width 5 height 5
checkbox input "true"
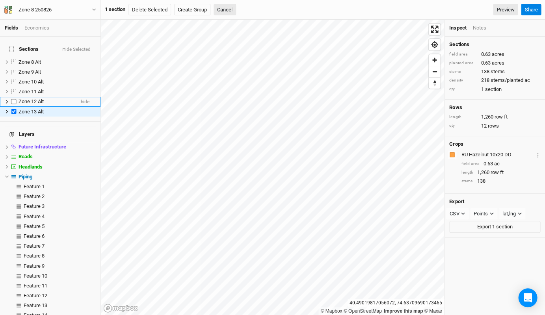
click at [14, 97] on label at bounding box center [14, 102] width 10 height 10
click at [14, 99] on input "checkbox" at bounding box center [13, 101] width 5 height 5
checkbox input "true"
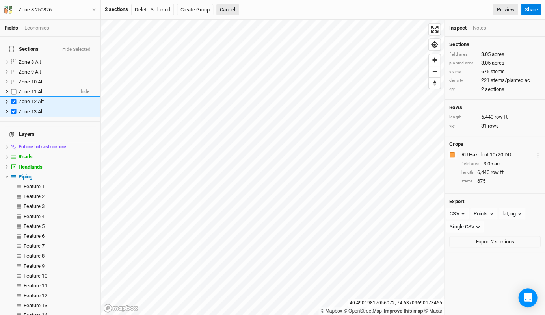
click at [13, 87] on label at bounding box center [14, 92] width 10 height 10
click at [13, 89] on input "checkbox" at bounding box center [13, 91] width 5 height 5
checkbox input "true"
click at [14, 78] on label at bounding box center [14, 82] width 10 height 10
click at [14, 79] on input "checkbox" at bounding box center [13, 81] width 5 height 5
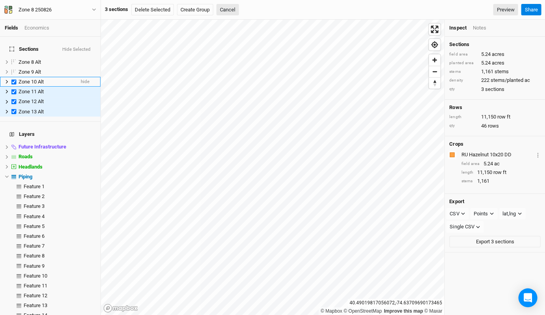
checkbox input "true"
click at [13, 67] on label at bounding box center [14, 72] width 10 height 10
click at [13, 69] on input "checkbox" at bounding box center [13, 71] width 5 height 5
checkbox input "true"
click at [13, 57] on label at bounding box center [14, 62] width 10 height 10
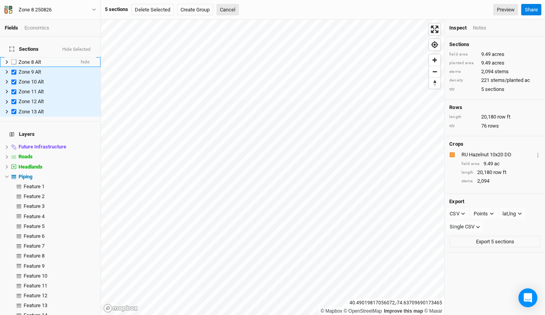
click at [13, 59] on input "checkbox" at bounding box center [13, 61] width 5 height 5
checkbox input "true"
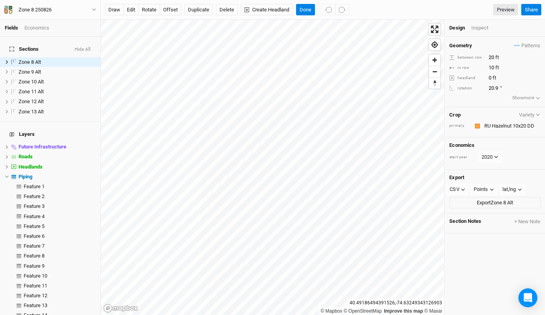
click at [476, 31] on div "Inspect" at bounding box center [485, 27] width 28 height 7
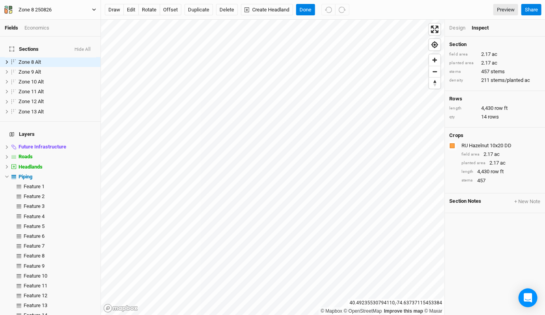
click at [84, 10] on button "Zone 8 250826" at bounding box center [50, 10] width 93 height 9
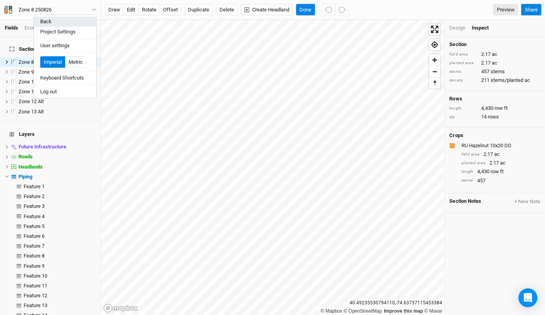
click at [66, 22] on button "Back" at bounding box center [65, 22] width 62 height 10
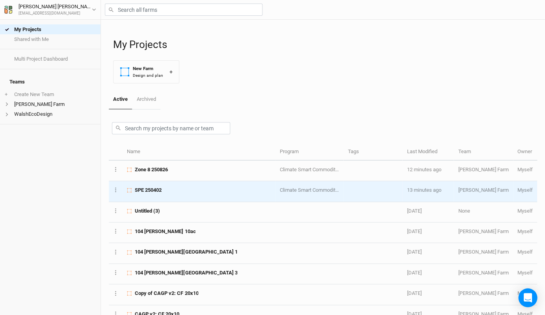
click at [151, 187] on span "SPE 250402" at bounding box center [148, 190] width 27 height 7
